Goal: Task Accomplishment & Management: Use online tool/utility

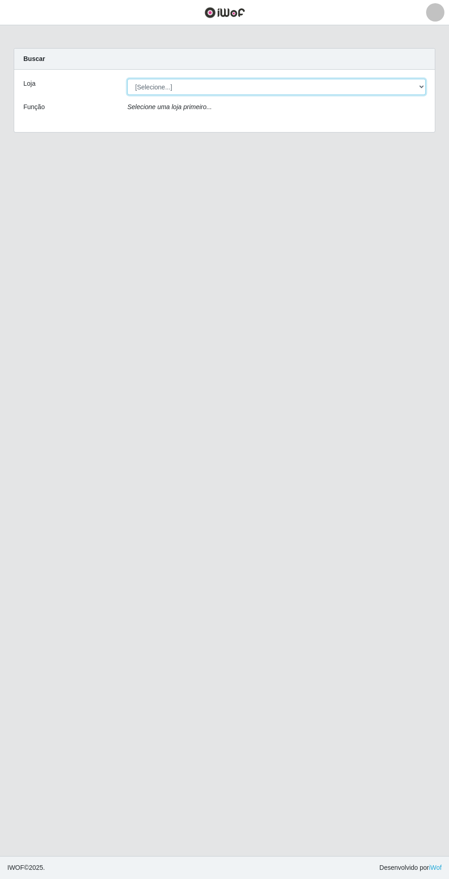
click at [138, 87] on select "[Selecione...] Extrabom - Loja 05 [GEOGRAPHIC_DATA]" at bounding box center [276, 87] width 299 height 16
select select "494"
click at [127, 79] on select "[Selecione...] Extrabom - Loja 05 Jardim Camburi" at bounding box center [276, 87] width 299 height 16
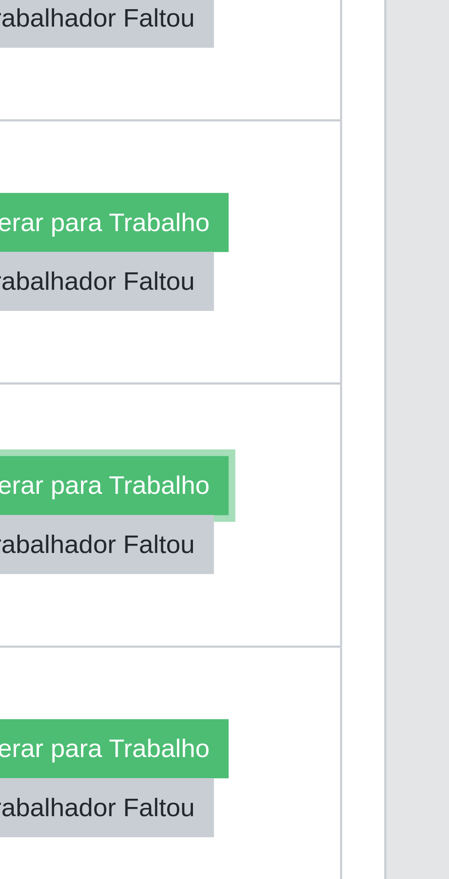
click at [366, 594] on button "Liberar para Trabalho" at bounding box center [370, 596] width 62 height 13
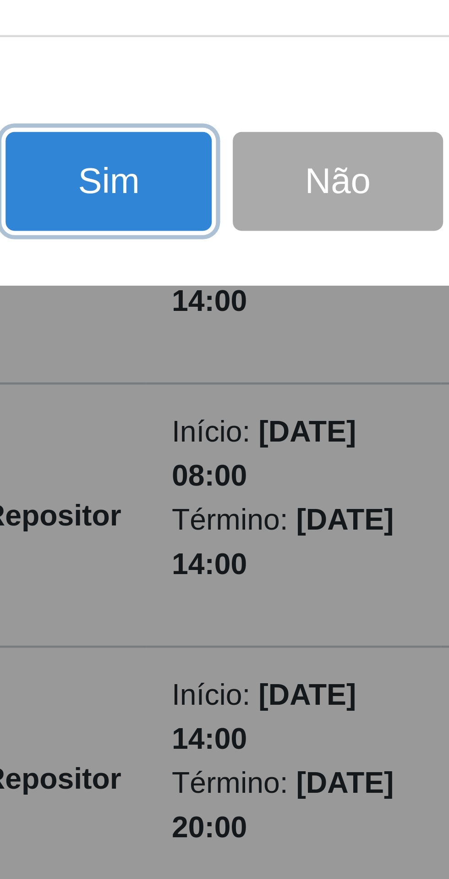
click at [201, 541] on button "Sim" at bounding box center [199, 530] width 44 height 22
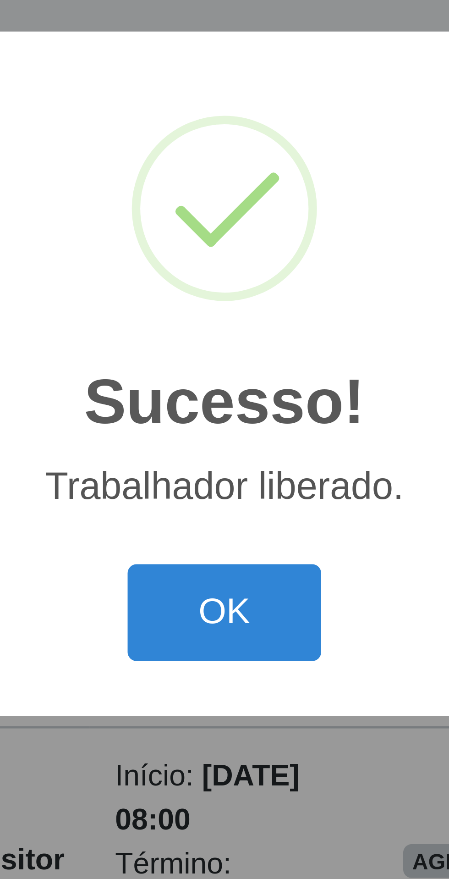
click at [229, 503] on button "OK" at bounding box center [225, 492] width 43 height 22
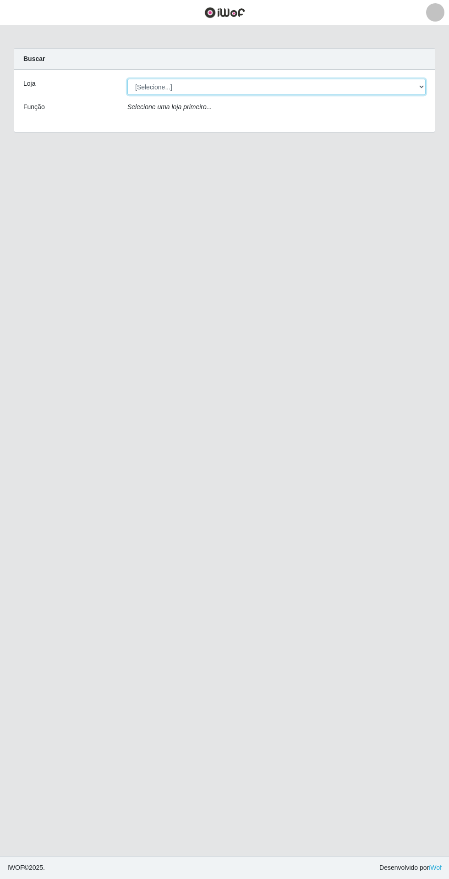
click at [159, 90] on select "[Selecione...] Extrabom - Loja 05 Jardim Camburi" at bounding box center [276, 87] width 299 height 16
select select "494"
click at [127, 79] on select "[Selecione...] Extrabom - Loja 05 Jardim Camburi" at bounding box center [276, 87] width 299 height 16
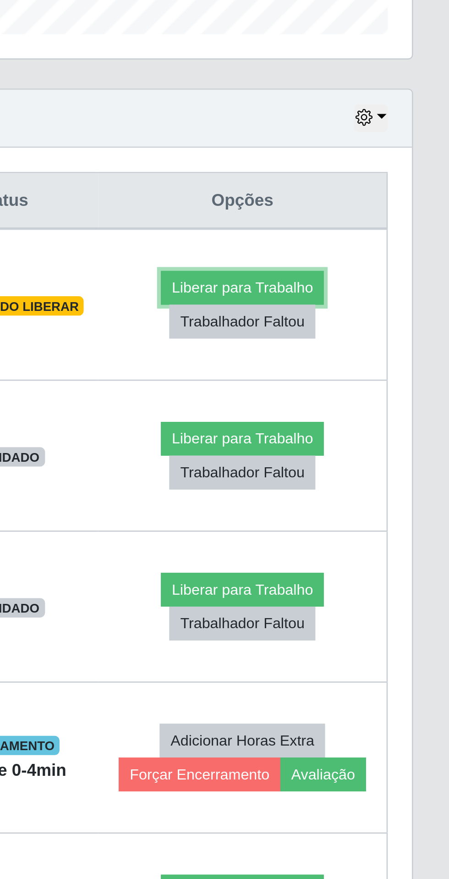
click at [378, 421] on button "Liberar para Trabalho" at bounding box center [371, 424] width 62 height 13
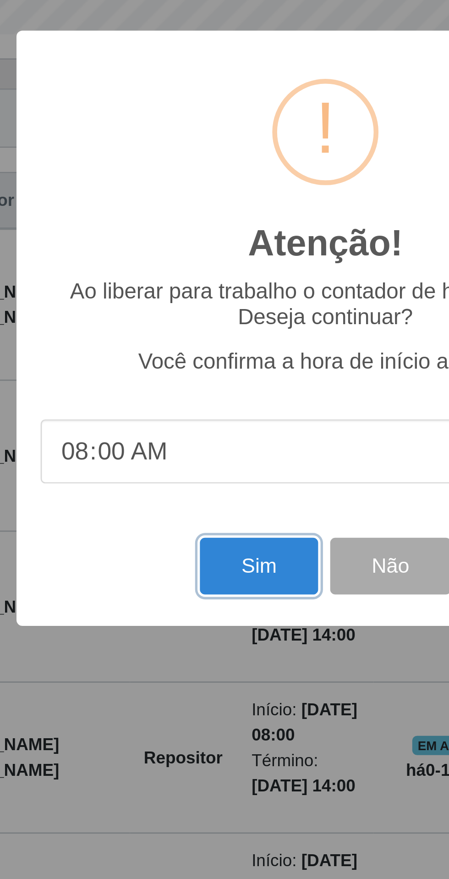
click at [199, 526] on button "Sim" at bounding box center [199, 530] width 44 height 22
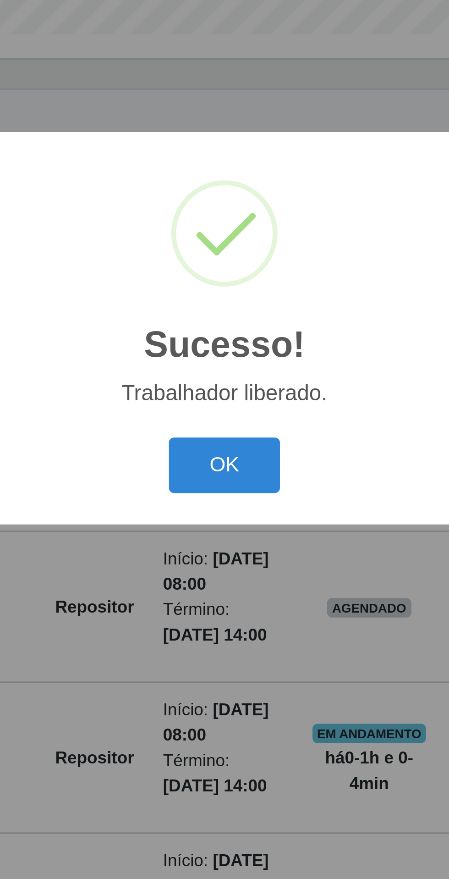
click at [222, 483] on button "OK" at bounding box center [225, 492] width 43 height 22
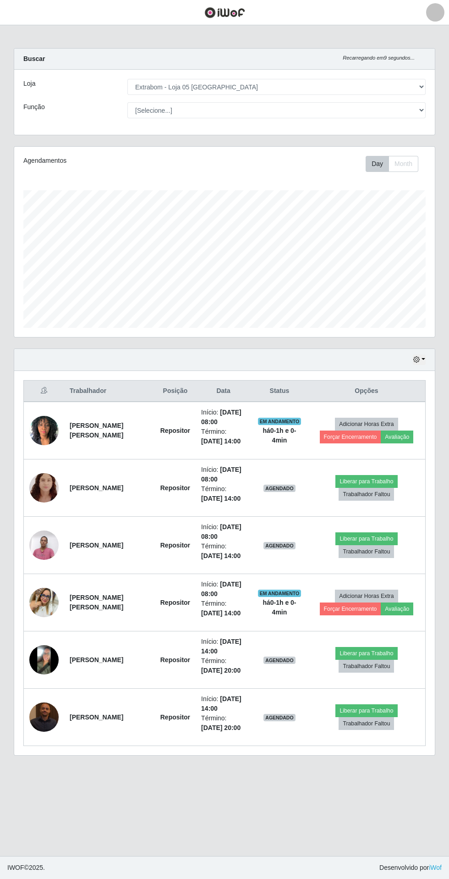
scroll to position [20, 0]
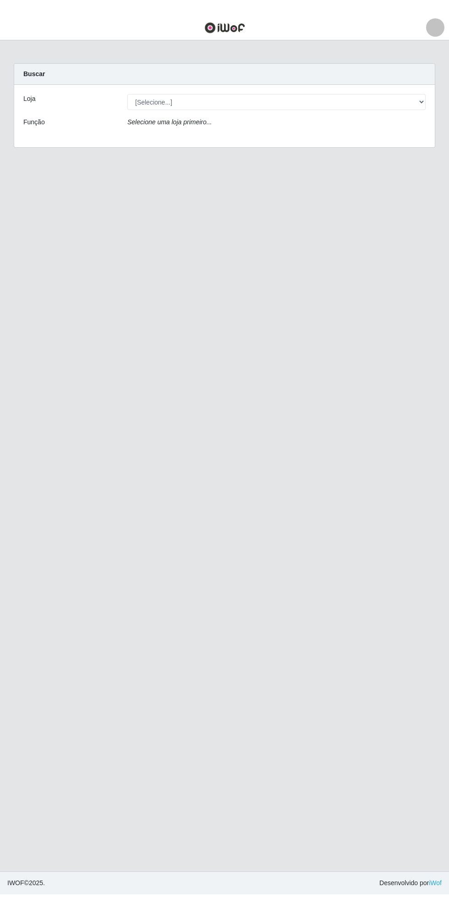
scroll to position [41, 0]
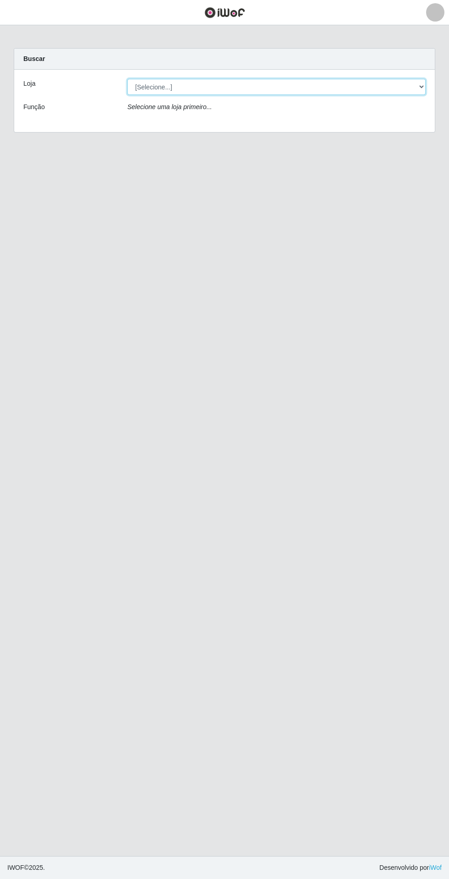
click at [164, 87] on select "[Selecione...] Extrabom - Loja 05 [GEOGRAPHIC_DATA]" at bounding box center [276, 87] width 299 height 16
select select "494"
click at [127, 79] on select "[Selecione...] Extrabom - Loja 05 [GEOGRAPHIC_DATA]" at bounding box center [276, 87] width 299 height 16
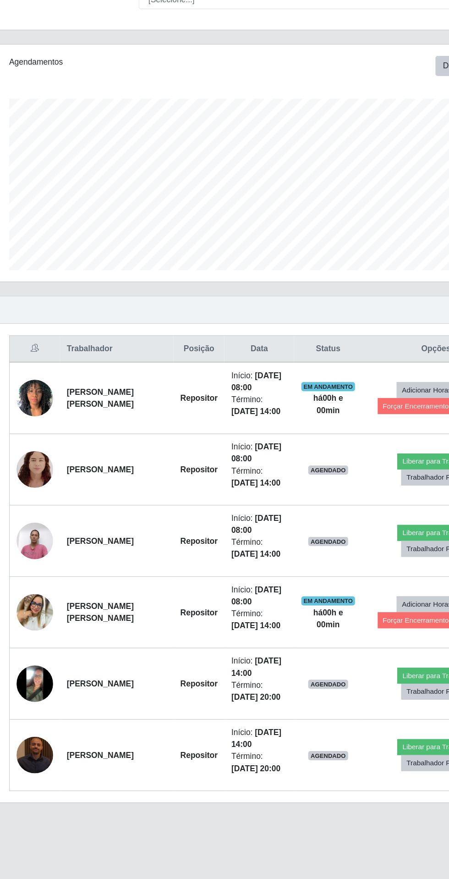
scroll to position [3, 0]
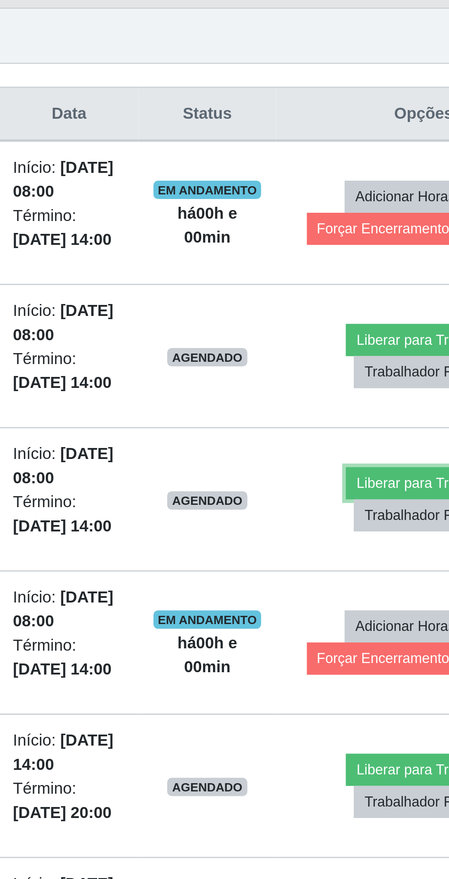
click at [343, 536] on button "Liberar para Trabalho" at bounding box center [366, 538] width 62 height 13
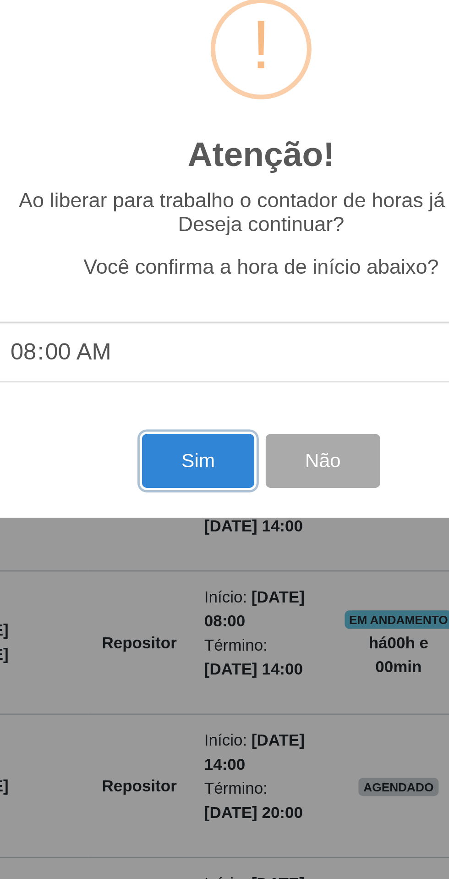
click at [195, 536] on button "Sim" at bounding box center [199, 530] width 44 height 22
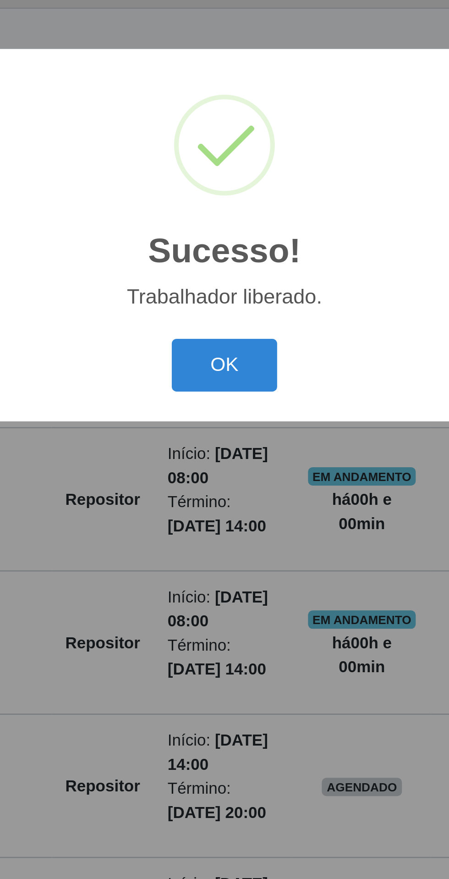
click at [222, 487] on button "OK" at bounding box center [225, 492] width 43 height 22
